Goal: Task Accomplishment & Management: Manage account settings

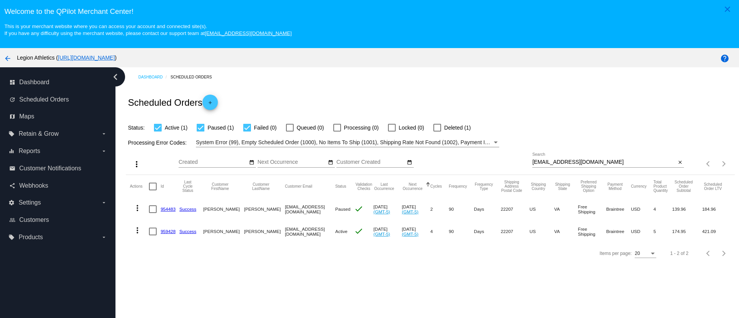
click at [559, 159] on input "joshcohen1@comcast.net" at bounding box center [604, 162] width 144 height 6
click at [595, 159] on div "joshcohen1@comcast.net Search" at bounding box center [604, 160] width 144 height 15
click at [596, 162] on input "joshcohen1@comcast.net" at bounding box center [604, 162] width 144 height 6
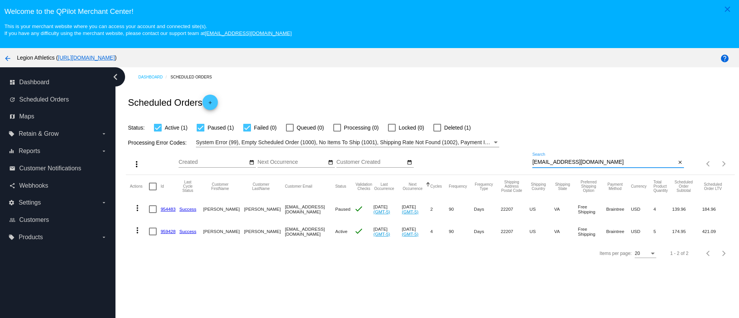
click at [596, 162] on input "joshcohen1@comcast.net" at bounding box center [604, 162] width 144 height 6
click at [600, 165] on input "joshcohen1@comcast.net" at bounding box center [604, 162] width 144 height 6
click at [172, 210] on link "954483" at bounding box center [167, 209] width 15 height 5
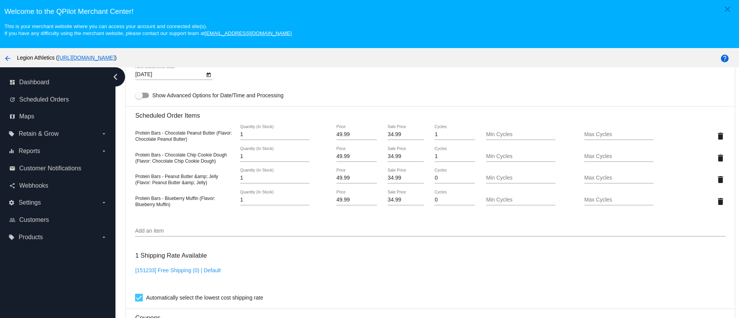
scroll to position [462, 0]
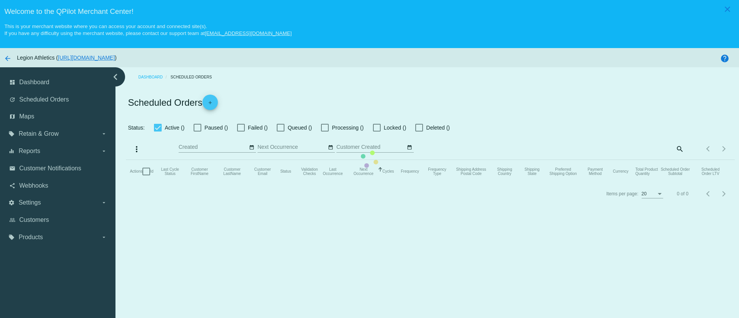
checkbox input "true"
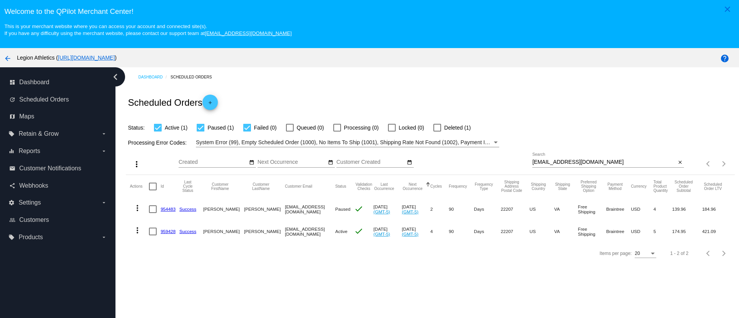
click at [163, 210] on link "954483" at bounding box center [167, 209] width 15 height 5
click at [166, 232] on link "959428" at bounding box center [167, 231] width 15 height 5
click at [576, 162] on input "joshcohen1@comcast.net" at bounding box center [604, 162] width 144 height 6
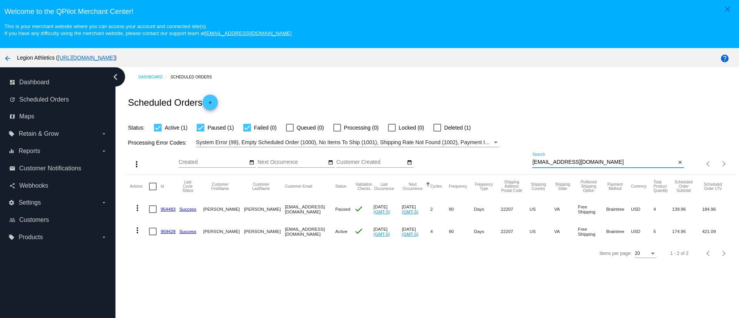
paste input "01000000-e4c5-3309-abbd-08de052131e6"
type input "01000000-e4c5-3309-abbd-08de052131e6"
click at [576, 162] on input "01000000-e4c5-3309-abbd-08de052131e6" at bounding box center [604, 162] width 144 height 6
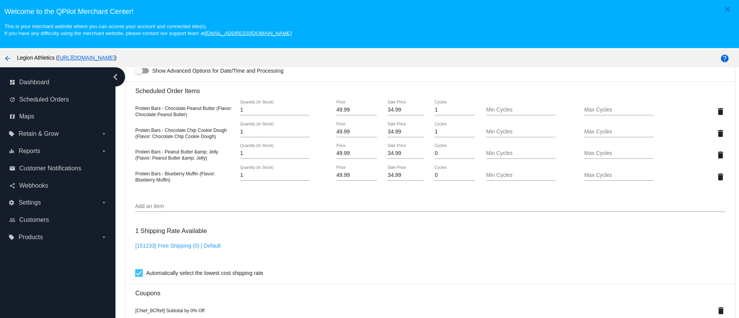
scroll to position [404, 0]
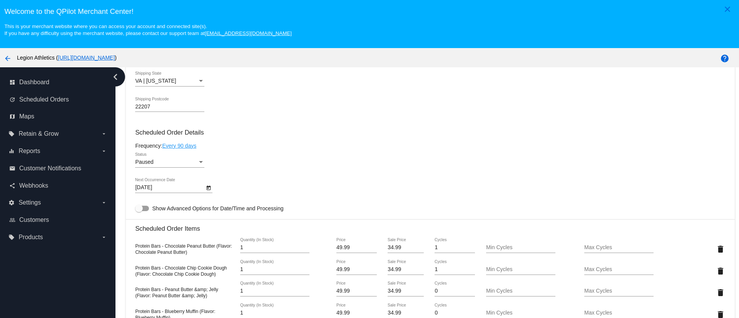
click at [173, 190] on body "close Welcome to the [GEOGRAPHIC_DATA]! This is your merchant website where you…" at bounding box center [369, 159] width 739 height 318
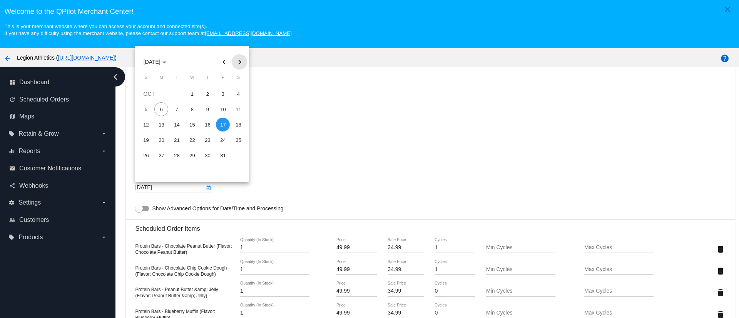
click at [238, 61] on button "Next month" at bounding box center [239, 61] width 15 height 15
click at [239, 111] on div "10" at bounding box center [238, 109] width 14 height 14
type input "[DATE]"
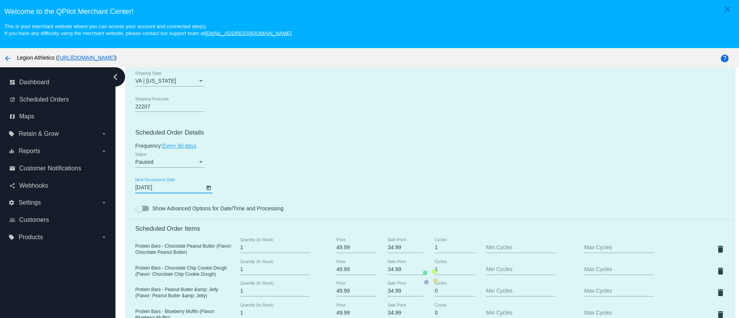
scroll to position [462, 0]
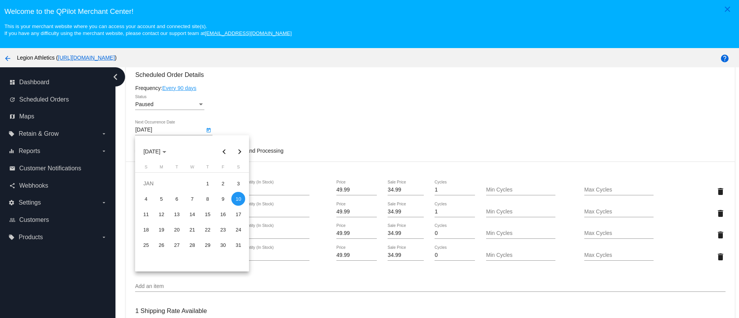
drag, startPoint x: 426, startPoint y: 103, endPoint x: 351, endPoint y: 159, distance: 93.2
click at [426, 103] on div at bounding box center [369, 159] width 739 height 318
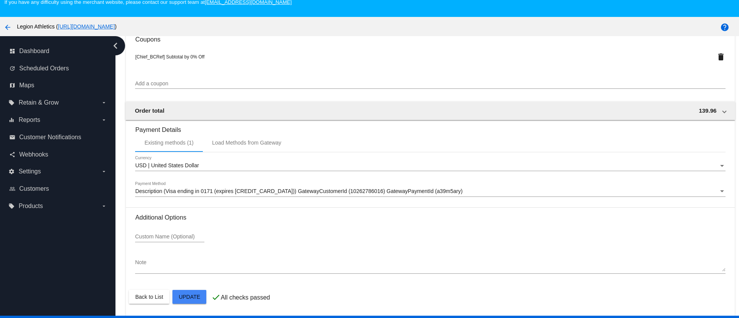
scroll to position [48, 0]
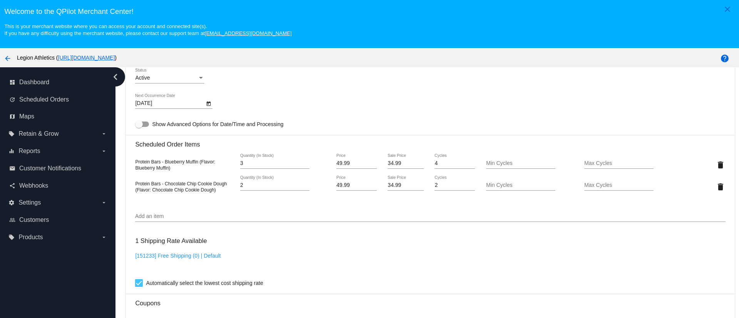
scroll to position [462, 0]
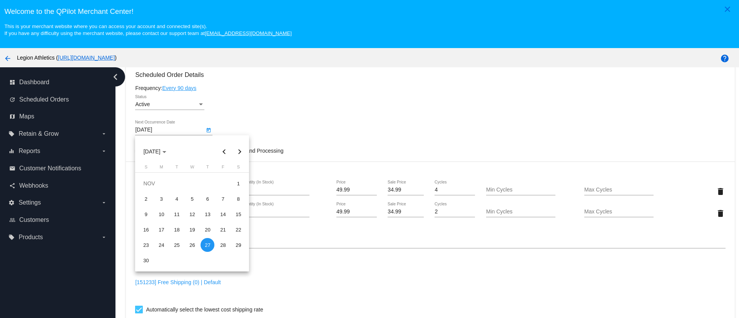
click at [184, 130] on body "close Welcome to the [GEOGRAPHIC_DATA]! This is your merchant website where you…" at bounding box center [369, 159] width 739 height 318
click at [236, 152] on button "Next month" at bounding box center [239, 151] width 15 height 15
click at [237, 152] on button "Next month" at bounding box center [239, 151] width 15 height 15
click at [237, 151] on button "Next month" at bounding box center [239, 151] width 15 height 15
click at [176, 214] on div "10" at bounding box center [177, 214] width 14 height 14
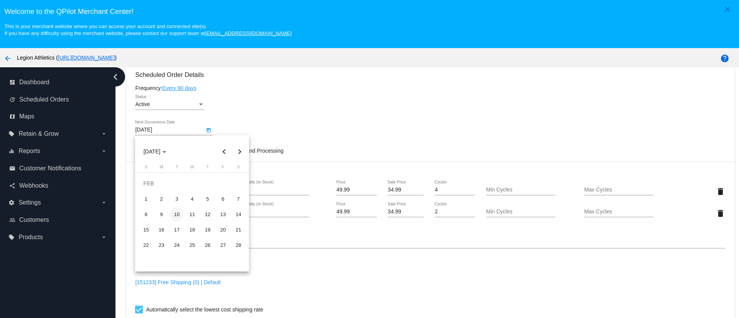
type input "2/10/2026"
click at [316, 244] on div at bounding box center [369, 159] width 739 height 318
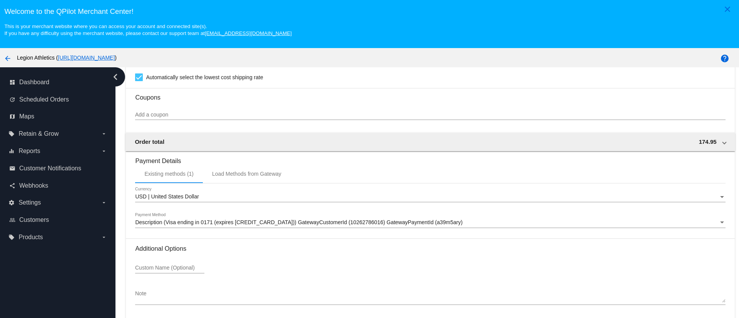
scroll to position [48, 0]
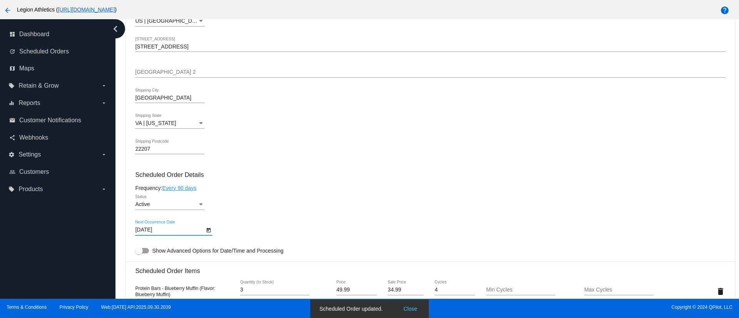
scroll to position [232, 0]
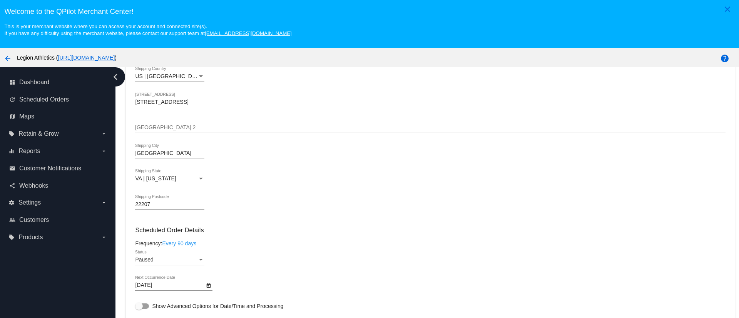
scroll to position [462, 0]
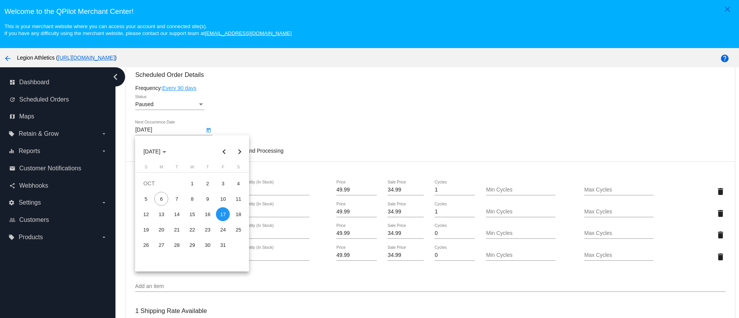
click at [185, 128] on body "close Welcome to the [GEOGRAPHIC_DATA]! This is your merchant website where you…" at bounding box center [369, 159] width 739 height 318
click at [236, 152] on button "Next month" at bounding box center [239, 151] width 15 height 15
click at [241, 153] on button "Next month" at bounding box center [239, 151] width 15 height 15
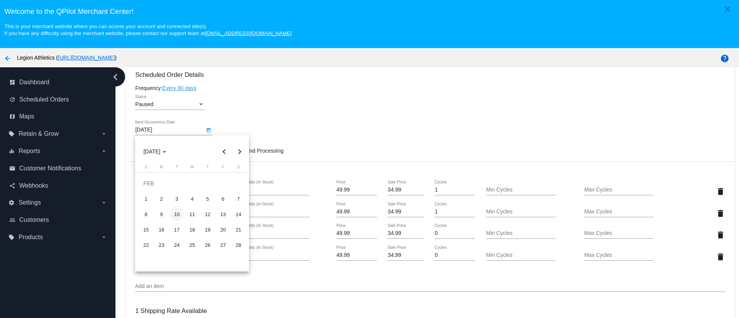
click at [178, 213] on div "10" at bounding box center [177, 214] width 14 height 14
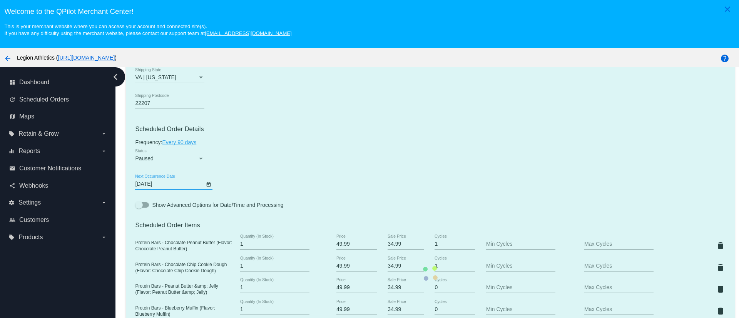
scroll to position [404, 0]
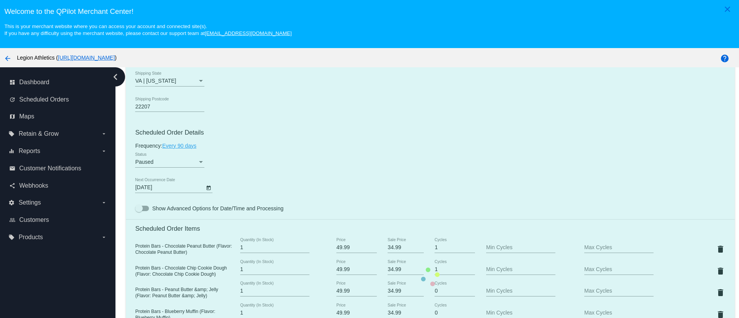
click at [349, 149] on mat-card "Customer 6795881: [PERSON_NAME] [EMAIL_ADDRESS][DOMAIN_NAME] Customer Shipping …" at bounding box center [430, 277] width 608 height 862
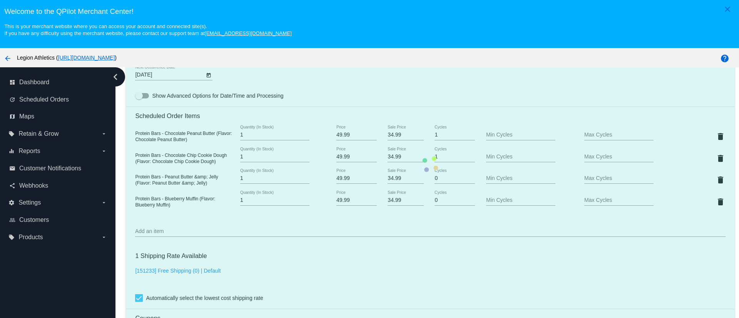
scroll to position [519, 0]
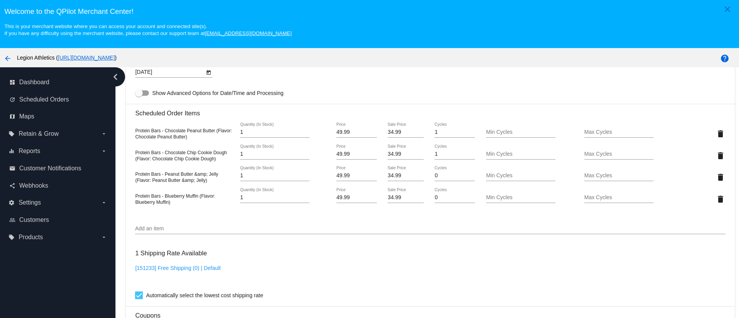
click at [175, 75] on body "close Welcome to the [GEOGRAPHIC_DATA]! This is your merchant website where you…" at bounding box center [369, 159] width 739 height 318
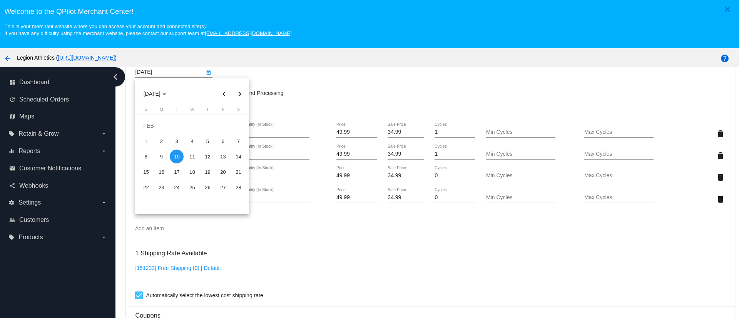
click at [221, 96] on button "Previous month" at bounding box center [223, 93] width 15 height 15
click at [236, 143] on div "10" at bounding box center [238, 141] width 14 height 14
type input "[DATE]"
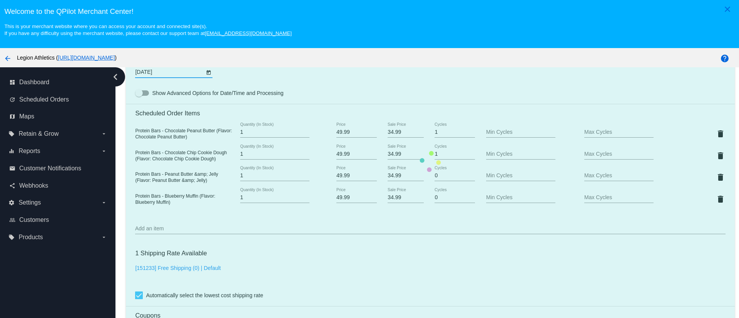
click at [123, 246] on div "Dashboard Scheduled Orders arrow_back Scheduled Order #954483 Paused more_vert …" at bounding box center [430, 70] width 617 height 1044
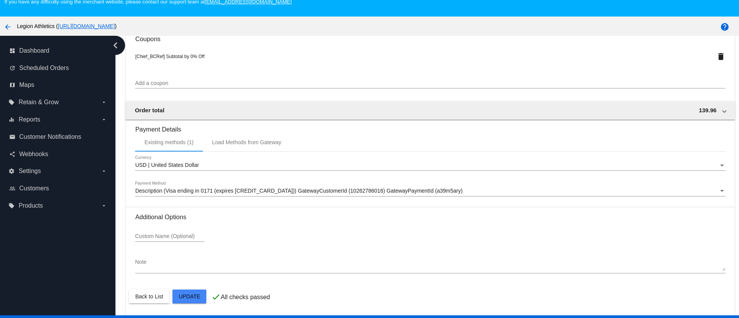
scroll to position [48, 0]
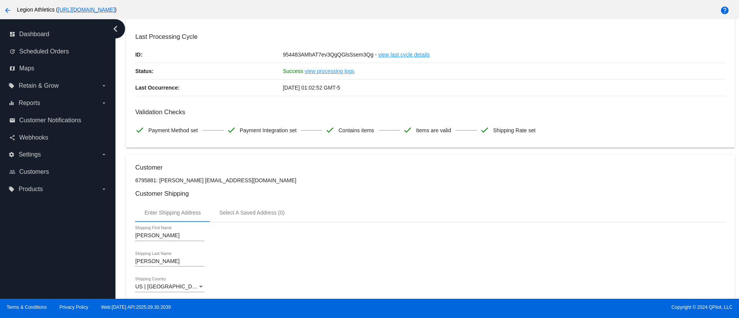
scroll to position [72, 0]
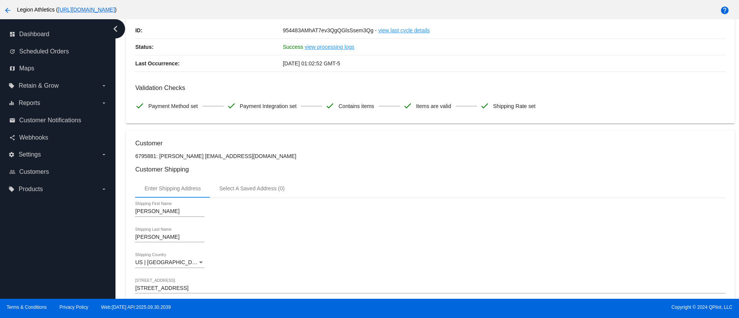
drag, startPoint x: 263, startPoint y: 159, endPoint x: 189, endPoint y: 158, distance: 74.7
drag, startPoint x: 190, startPoint y: 156, endPoint x: 248, endPoint y: 156, distance: 57.7
click at [248, 156] on p "6795881: [PERSON_NAME] [EMAIL_ADDRESS][DOMAIN_NAME]" at bounding box center [430, 156] width 590 height 6
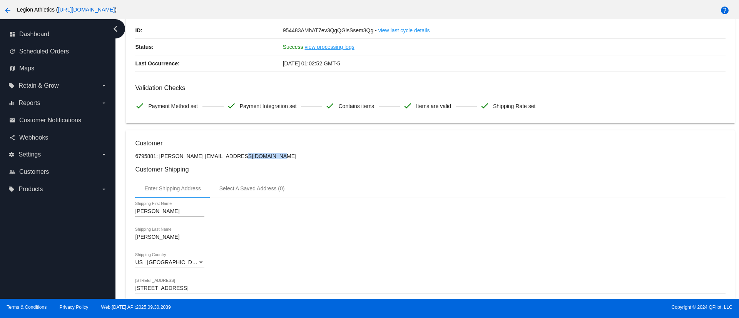
drag, startPoint x: 249, startPoint y: 156, endPoint x: 195, endPoint y: 157, distance: 53.9
click at [200, 157] on p "6795881: [PERSON_NAME] [EMAIL_ADDRESS][DOMAIN_NAME]" at bounding box center [430, 156] width 590 height 6
click at [194, 157] on p "6795881: [PERSON_NAME] [EMAIL_ADDRESS][DOMAIN_NAME]" at bounding box center [430, 156] width 590 height 6
click at [190, 157] on p "6795881: [PERSON_NAME] [EMAIL_ADDRESS][DOMAIN_NAME]" at bounding box center [430, 156] width 590 height 6
click at [189, 156] on p "6795881: [PERSON_NAME] [EMAIL_ADDRESS][DOMAIN_NAME]" at bounding box center [430, 156] width 590 height 6
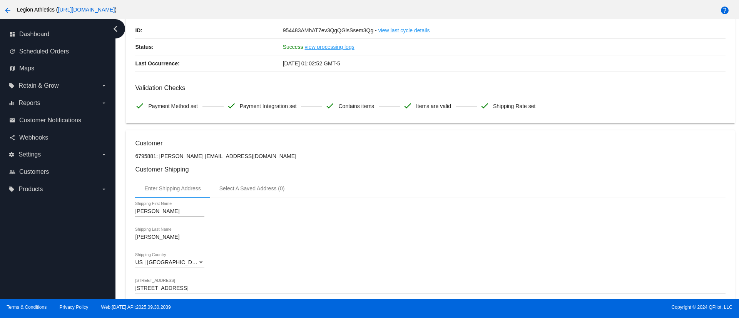
click at [189, 156] on p "6795881: [PERSON_NAME] [EMAIL_ADDRESS][DOMAIN_NAME]" at bounding box center [430, 156] width 590 height 6
drag, startPoint x: 189, startPoint y: 155, endPoint x: 254, endPoint y: 157, distance: 64.3
click at [254, 157] on p "6795881: [PERSON_NAME] [EMAIL_ADDRESS][DOMAIN_NAME]" at bounding box center [430, 156] width 590 height 6
copy mat-card-content "joshcohen1@comcast.net"
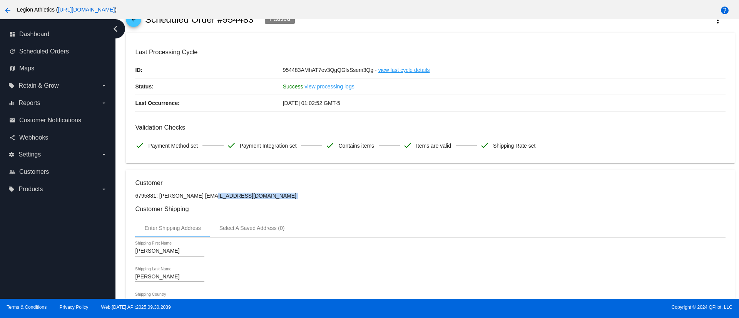
scroll to position [0, 0]
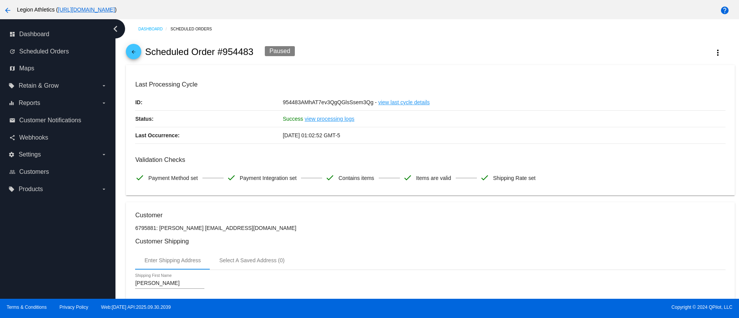
click at [137, 52] on mat-icon "arrow_back" at bounding box center [133, 53] width 9 height 9
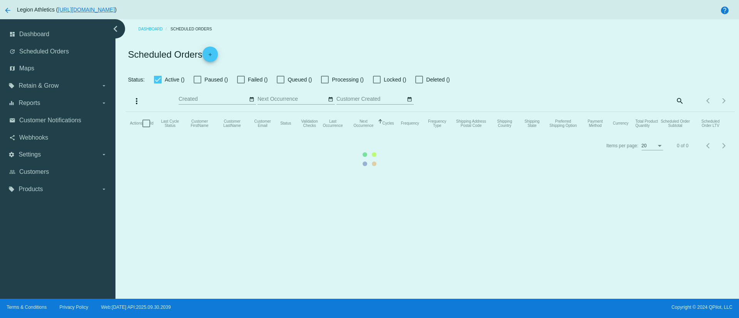
checkbox input "true"
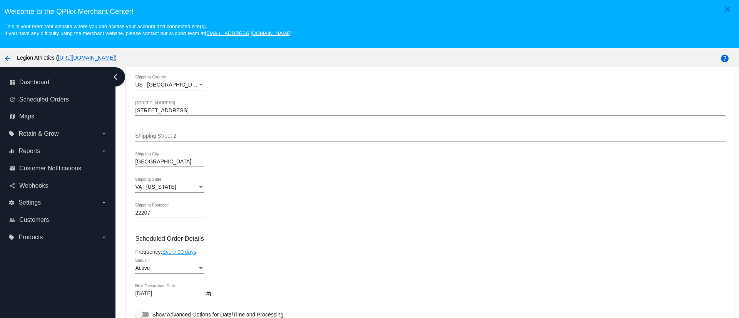
scroll to position [462, 0]
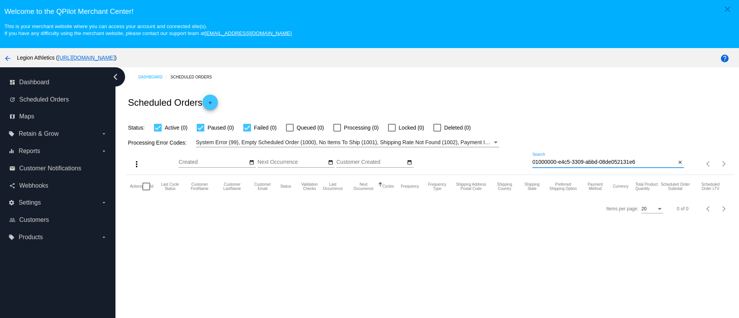
click at [558, 161] on input "01000000-e4c5-3309-abbd-08de052131e6" at bounding box center [604, 162] width 144 height 6
paste input "[EMAIL_ADDRESS][DOMAIN_NAME]"
type input "[EMAIL_ADDRESS][DOMAIN_NAME]"
